Goal: Navigation & Orientation: Understand site structure

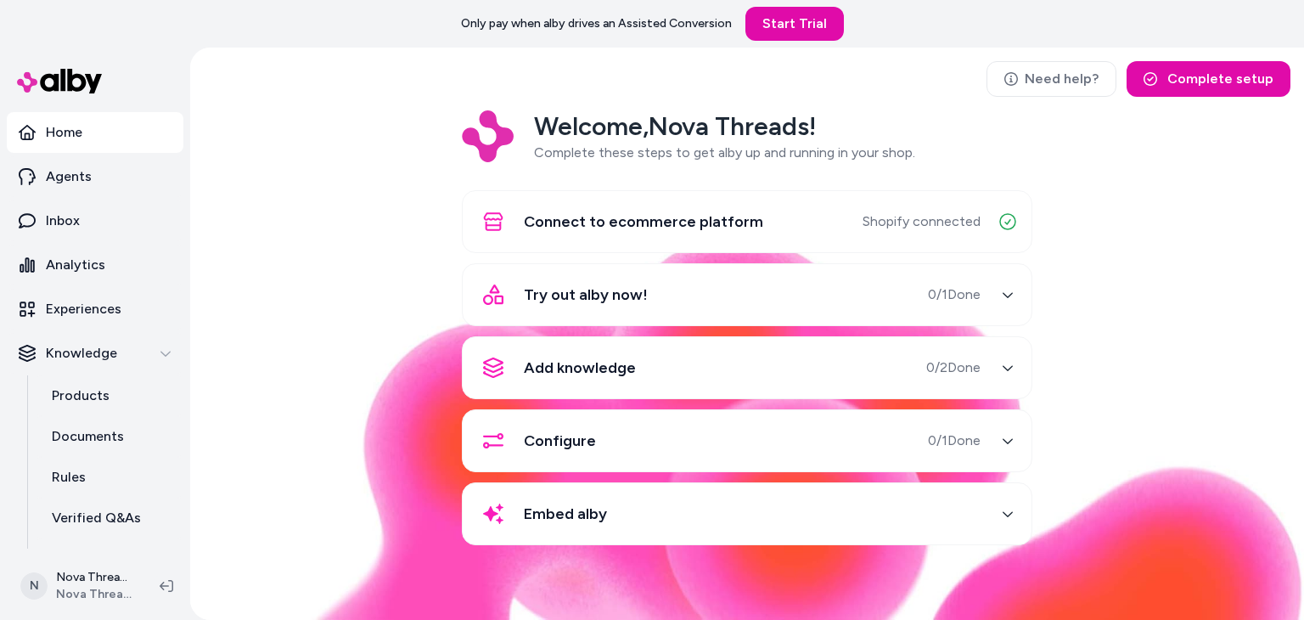
click at [1000, 289] on div "button" at bounding box center [1007, 294] width 27 height 27
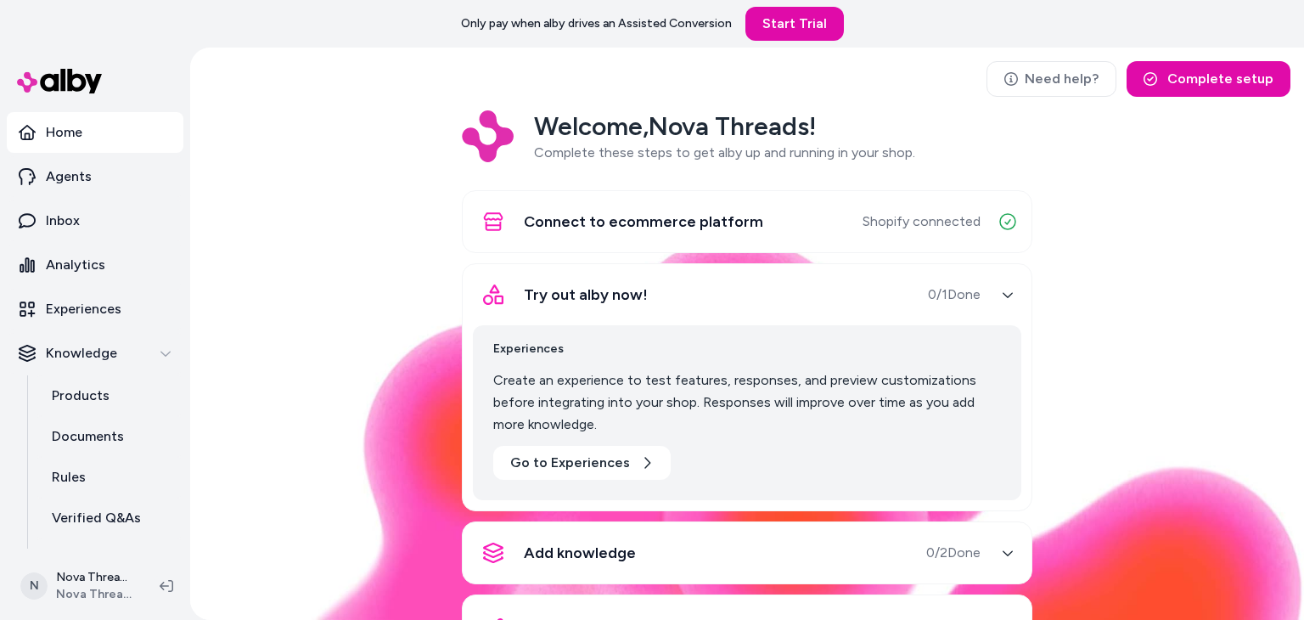
click at [1002, 289] on icon "button" at bounding box center [1008, 295] width 12 height 12
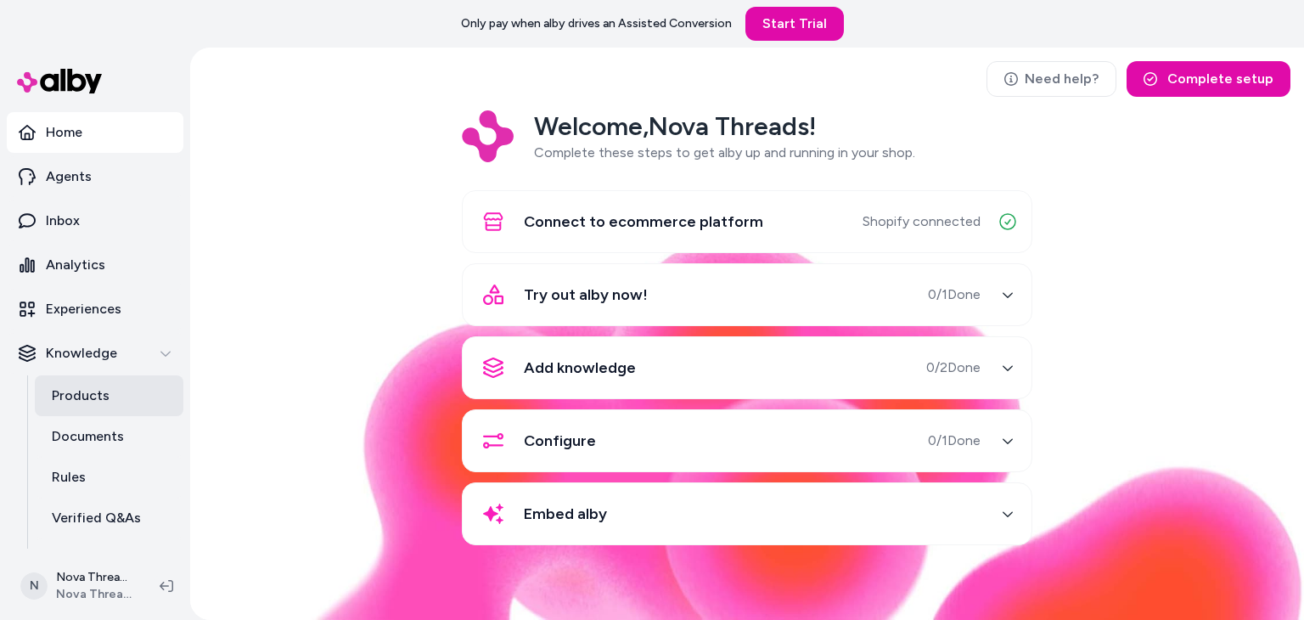
click at [91, 390] on p "Products" at bounding box center [81, 395] width 58 height 20
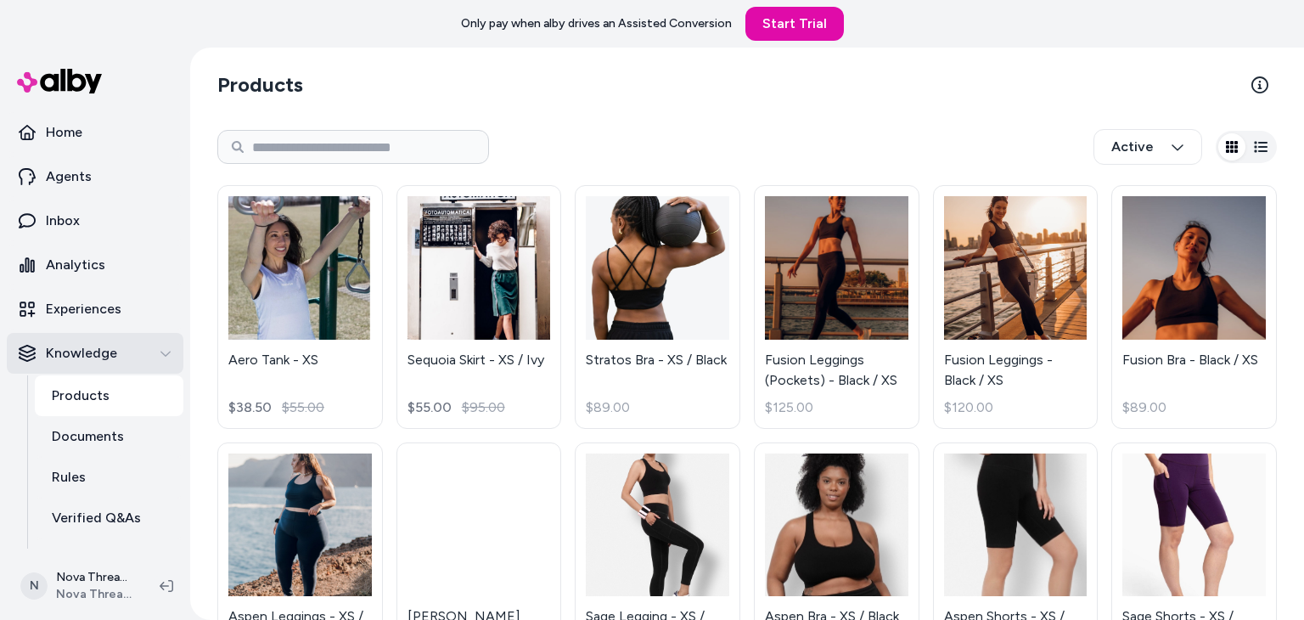
click at [160, 357] on icon "button" at bounding box center [166, 353] width 12 height 12
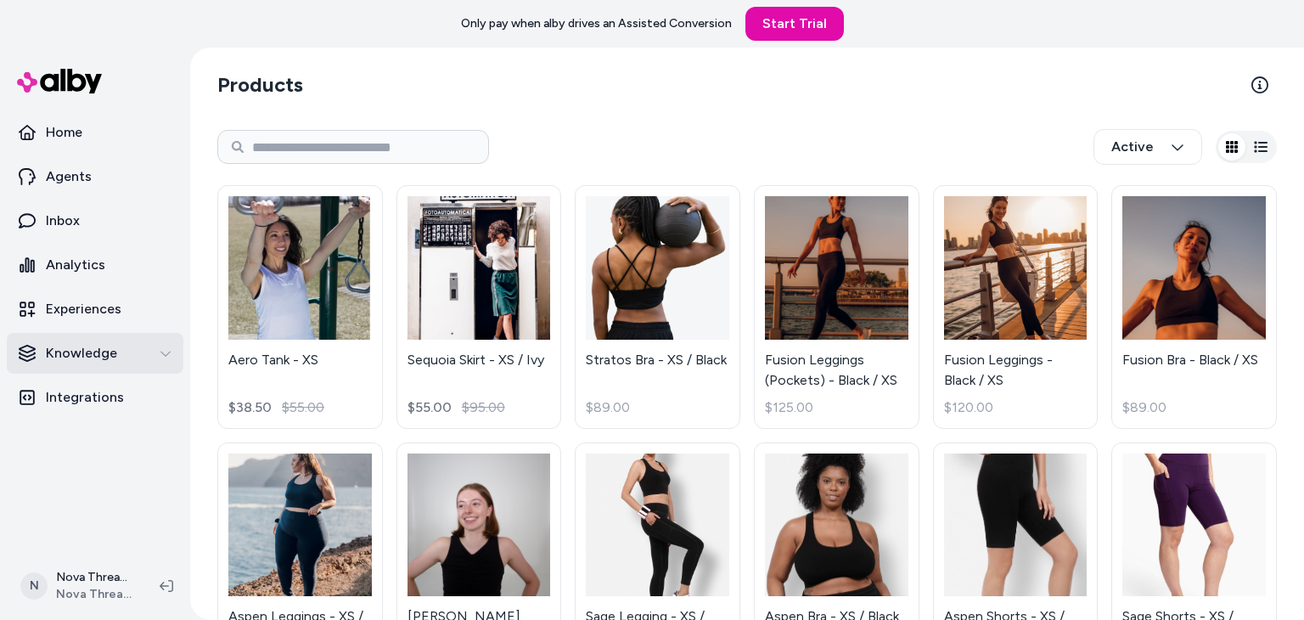
click at [156, 357] on div "Knowledge" at bounding box center [95, 353] width 153 height 20
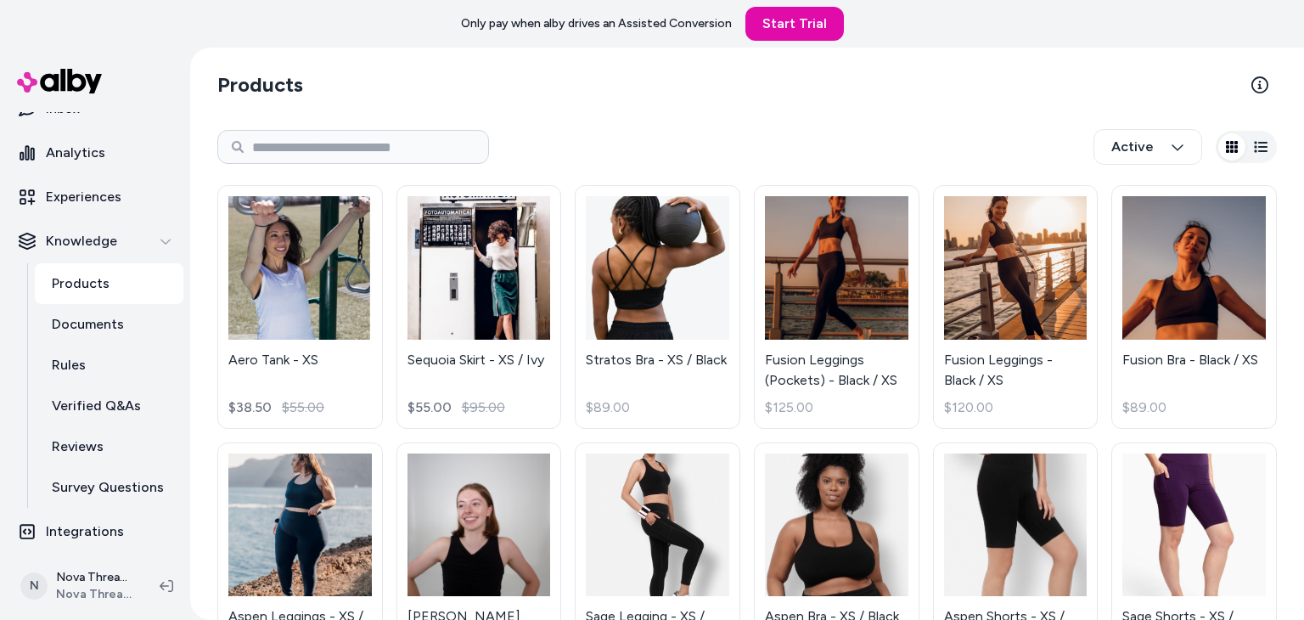
scroll to position [115, 0]
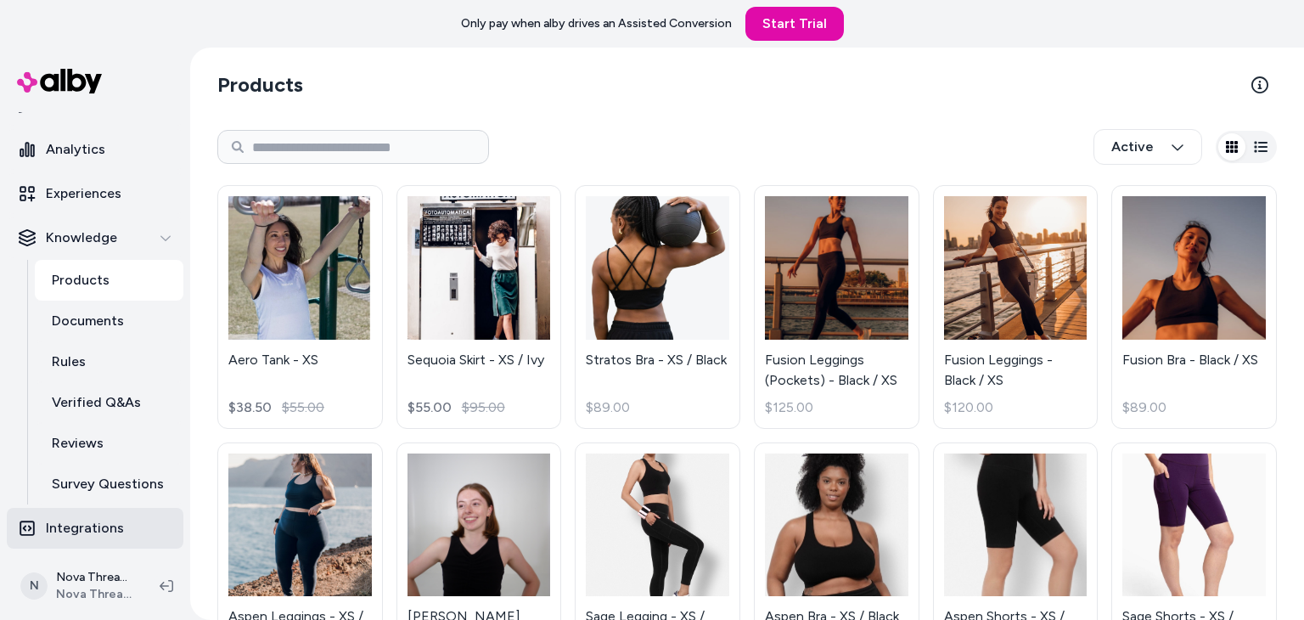
click at [105, 531] on p "Integrations" at bounding box center [85, 528] width 78 height 20
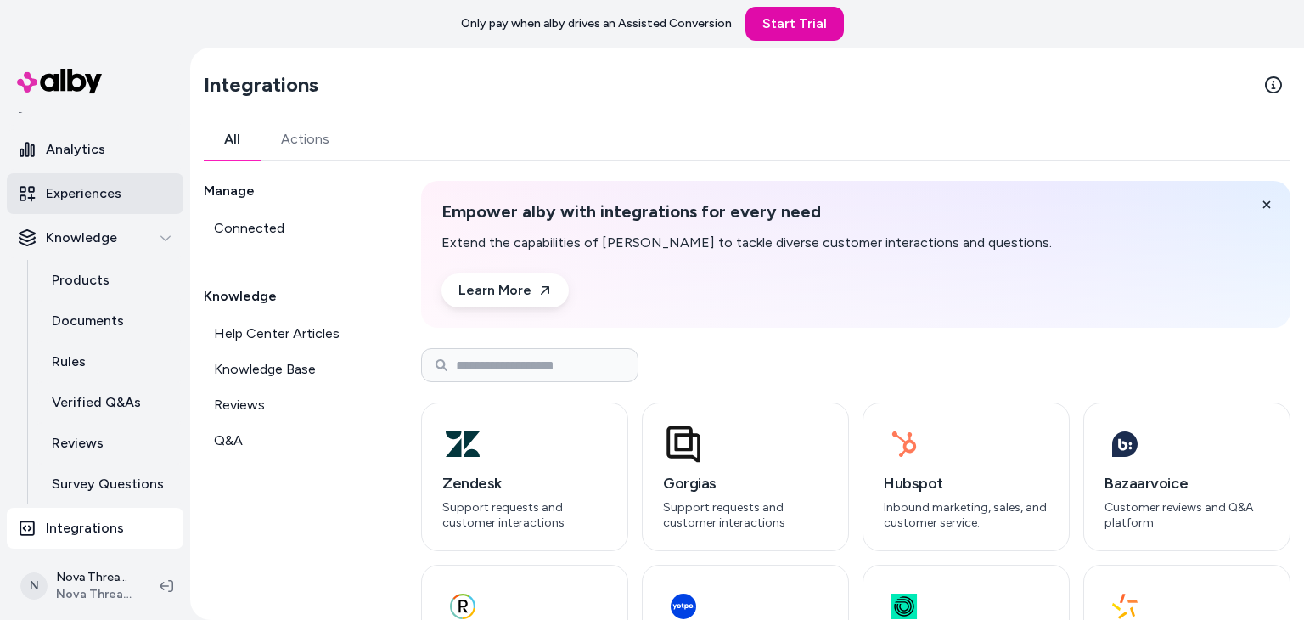
click at [98, 199] on p "Experiences" at bounding box center [84, 193] width 76 height 20
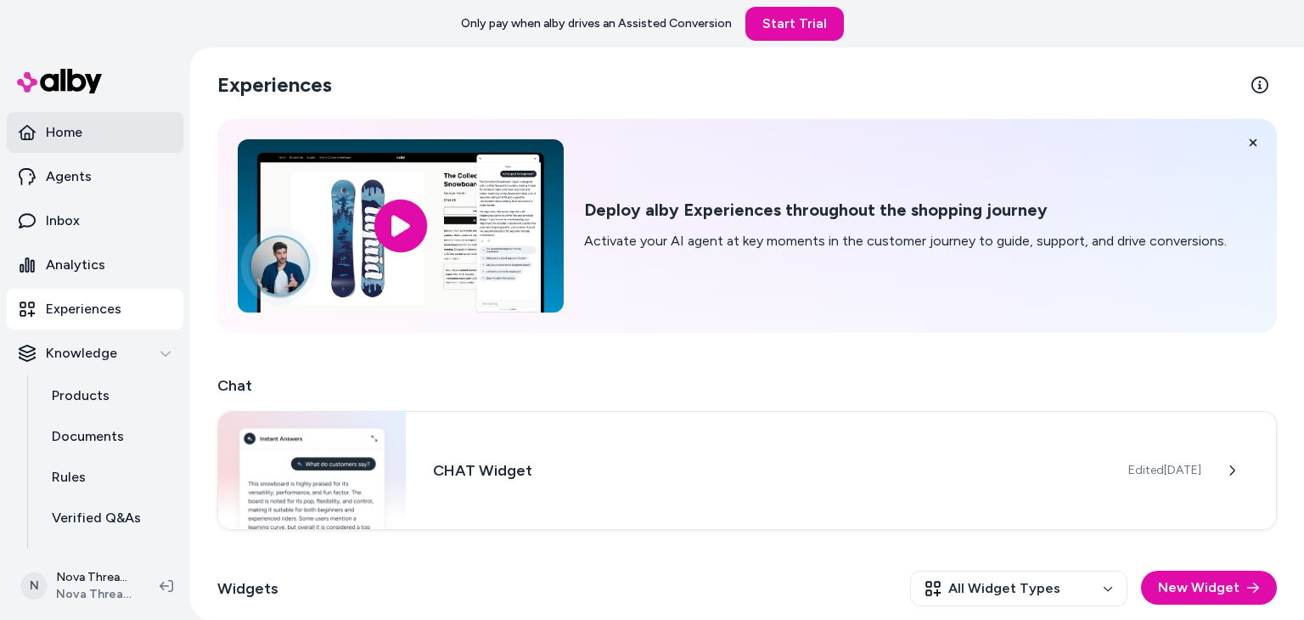
click at [117, 138] on link "Home" at bounding box center [95, 132] width 177 height 41
